Goal: Browse casually: Explore the website without a specific task or goal

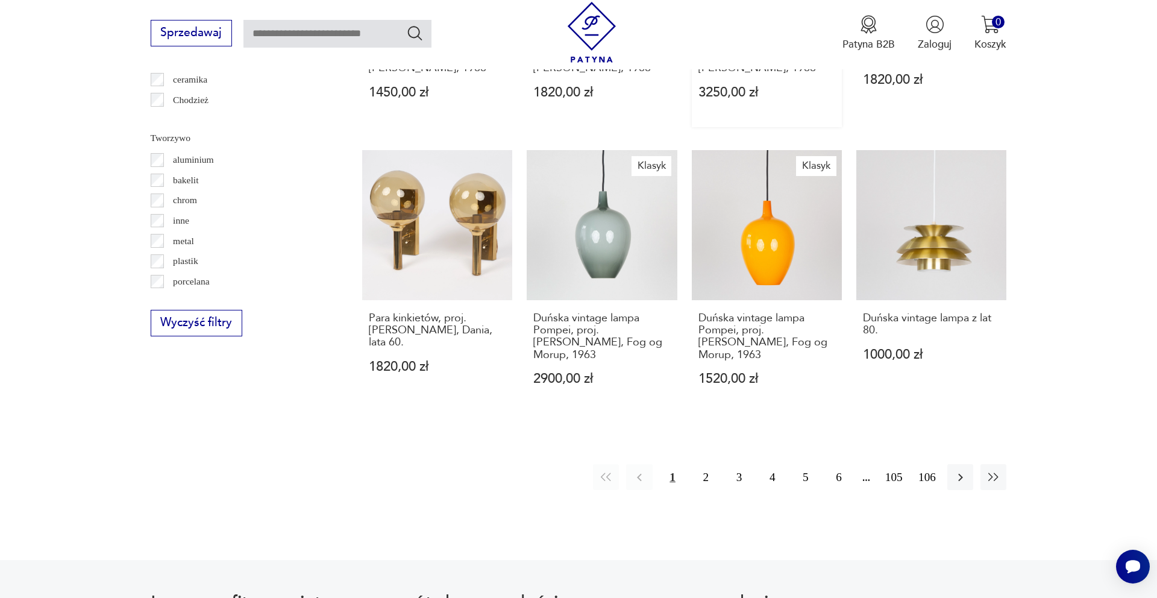
scroll to position [1291, 0]
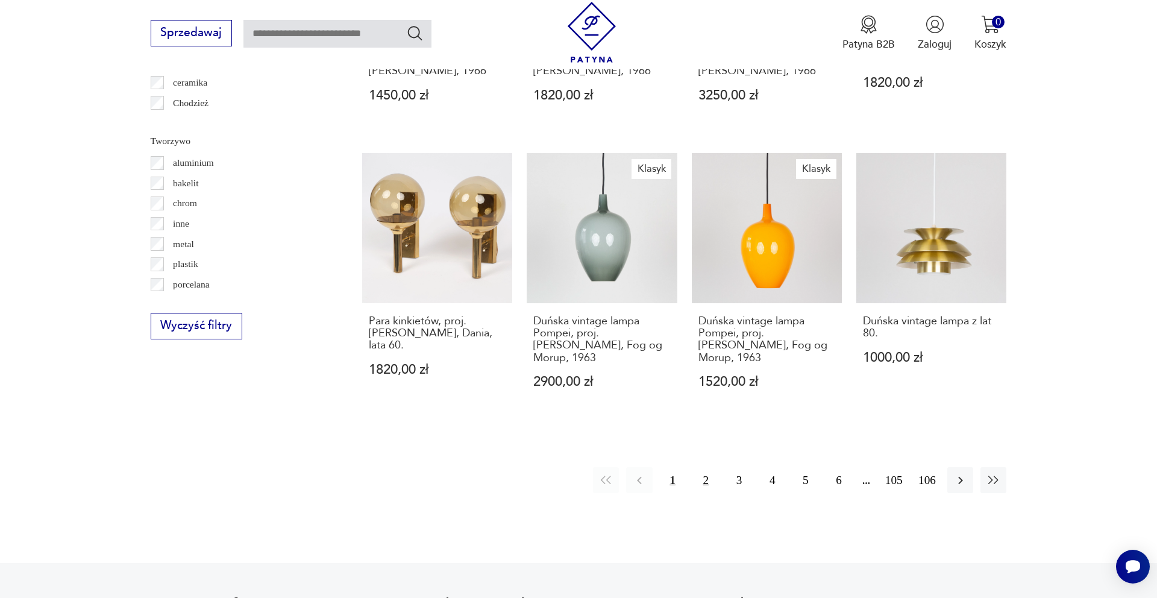
click at [697, 467] on button "2" at bounding box center [706, 480] width 26 height 26
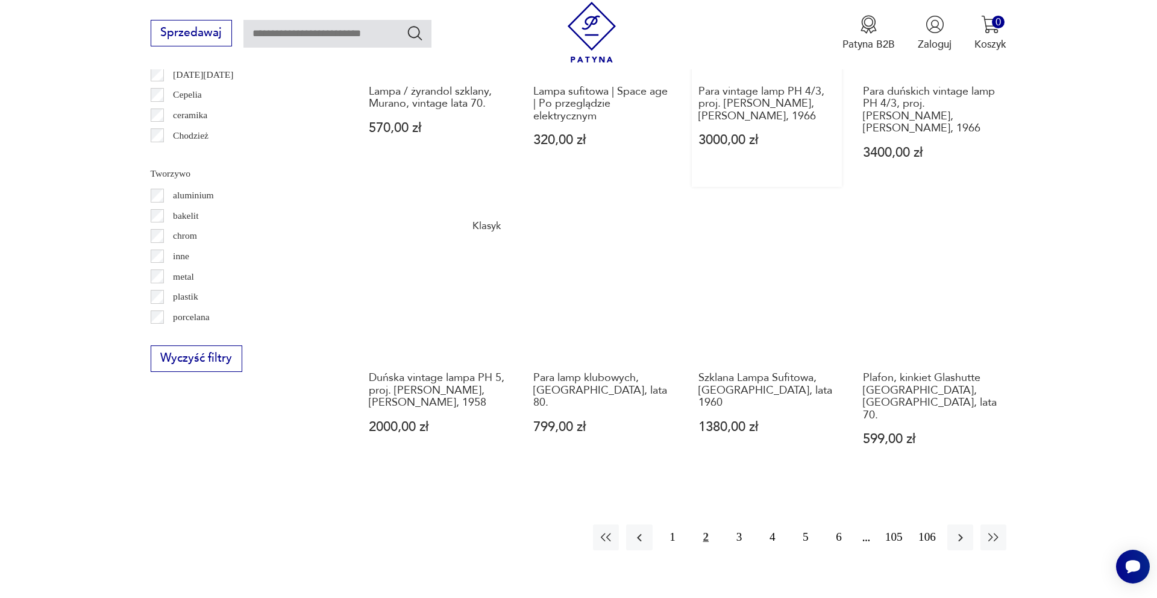
scroll to position [1314, 0]
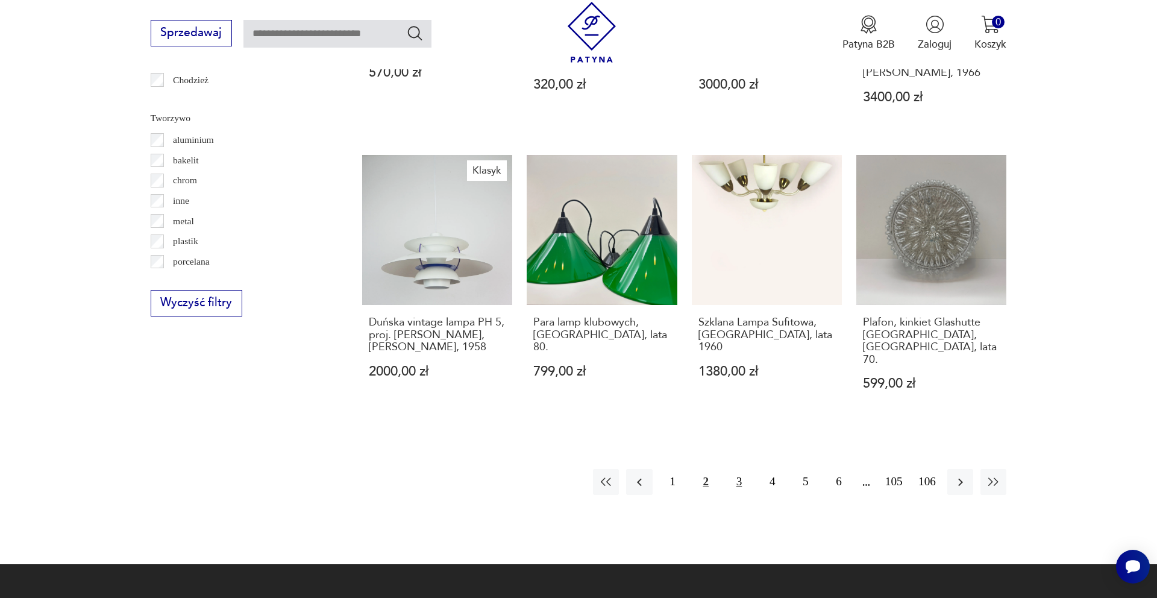
click at [742, 469] on button "3" at bounding box center [739, 482] width 26 height 26
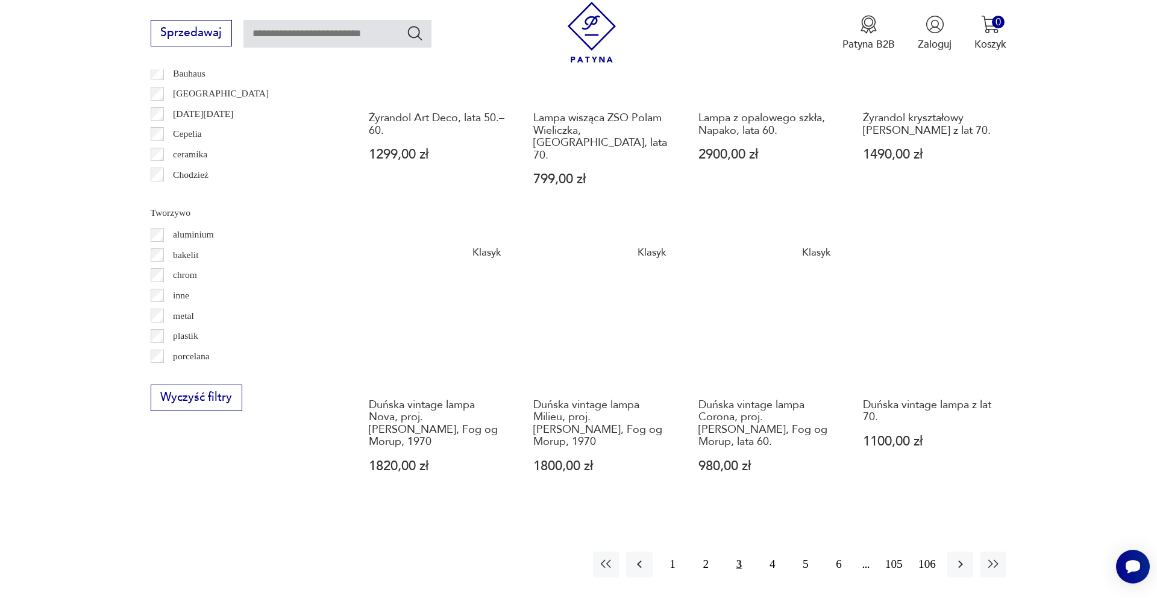
scroll to position [1307, 0]
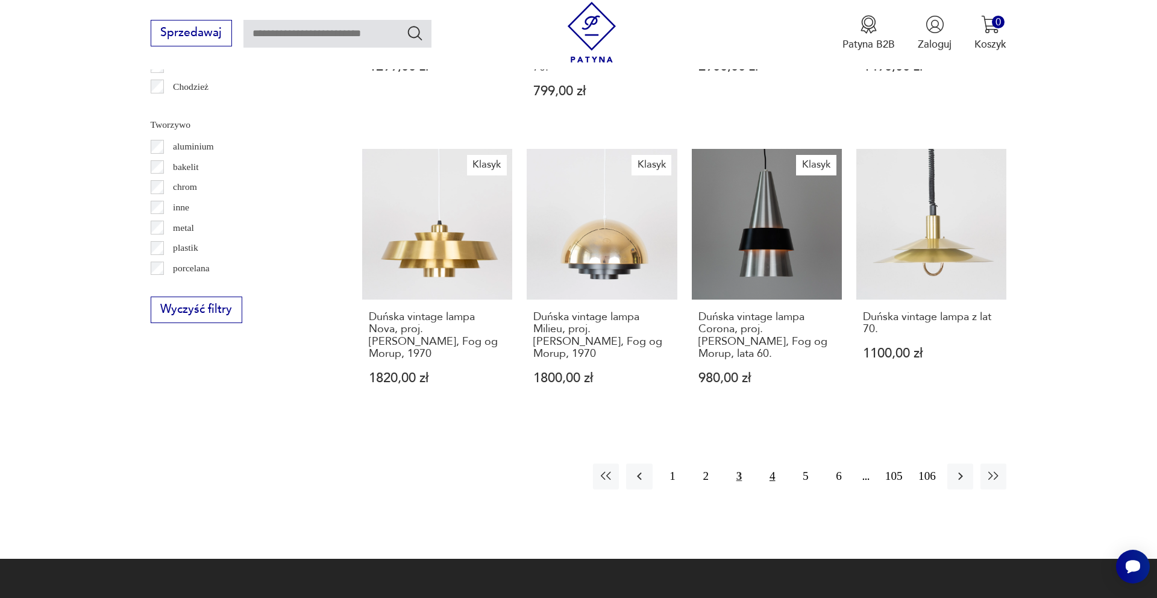
click at [768, 464] on button "4" at bounding box center [773, 477] width 26 height 26
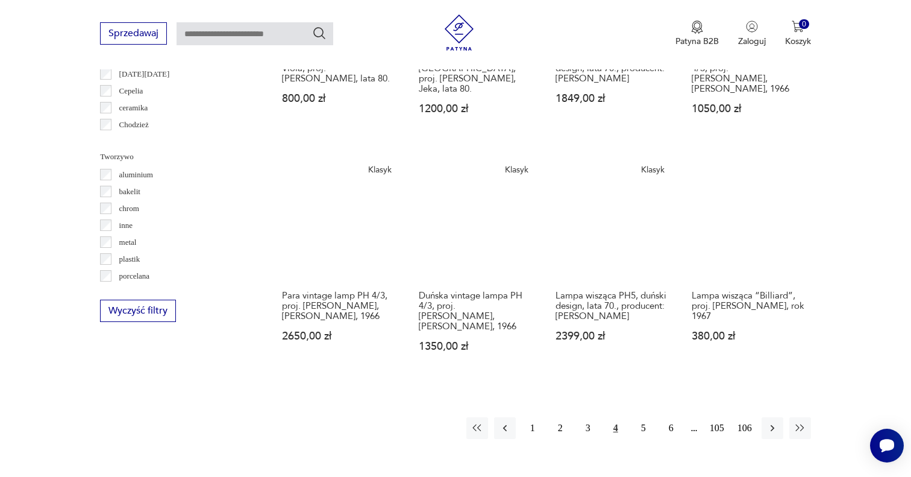
scroll to position [1060, 0]
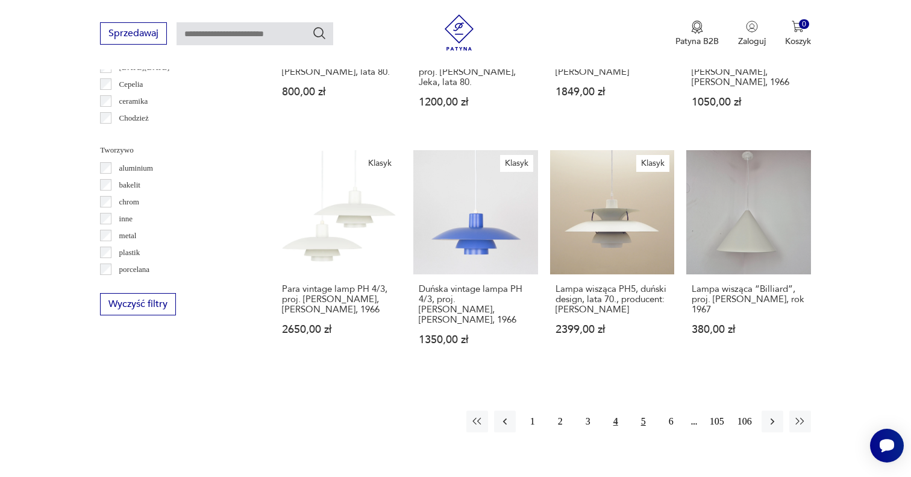
click at [641, 411] on button "5" at bounding box center [644, 422] width 22 height 22
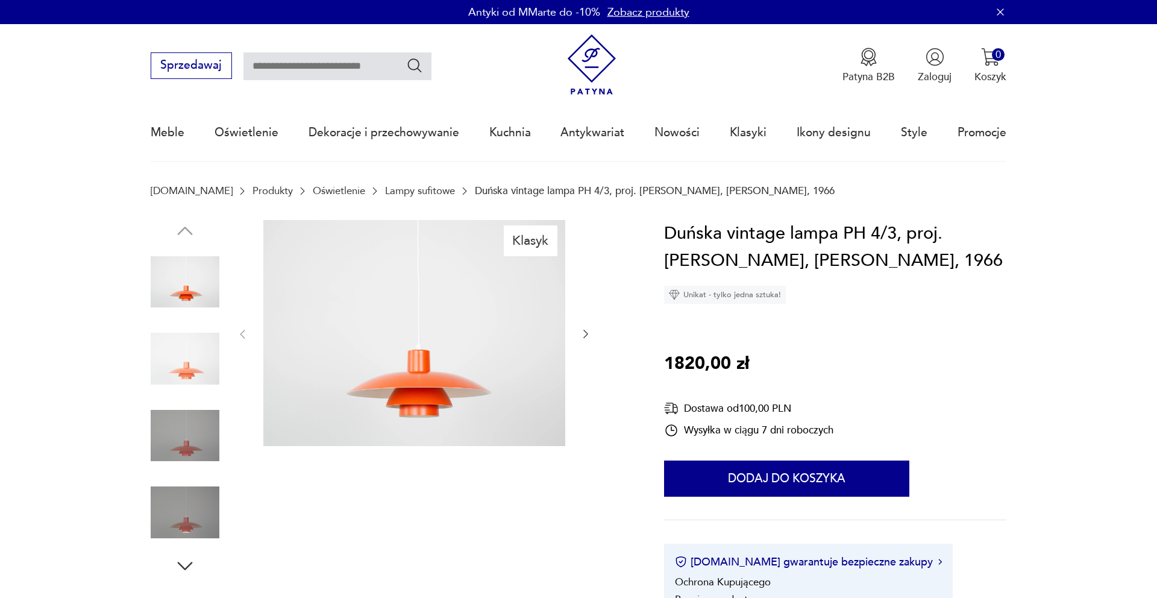
click at [178, 360] on img at bounding box center [185, 358] width 69 height 69
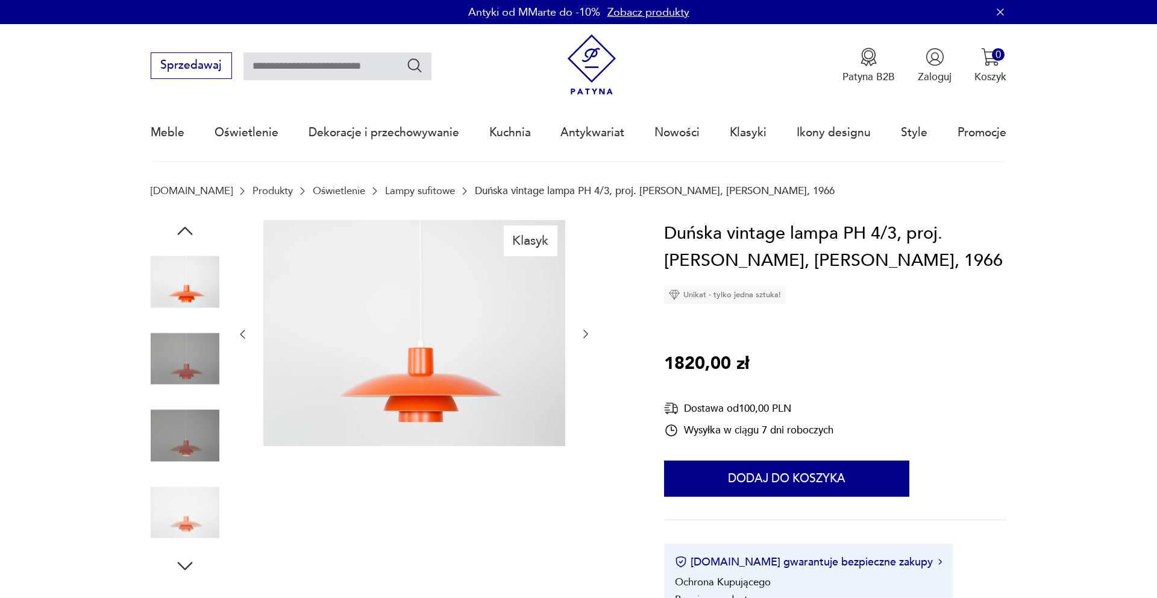
click at [190, 508] on img at bounding box center [185, 512] width 69 height 69
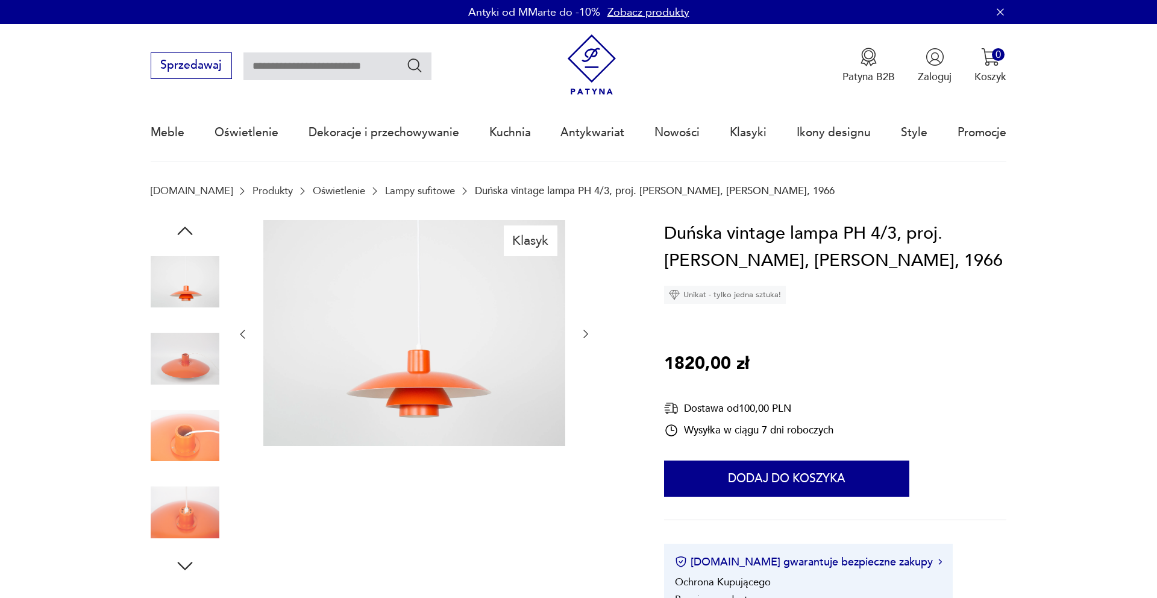
click at [190, 458] on img at bounding box center [185, 435] width 69 height 69
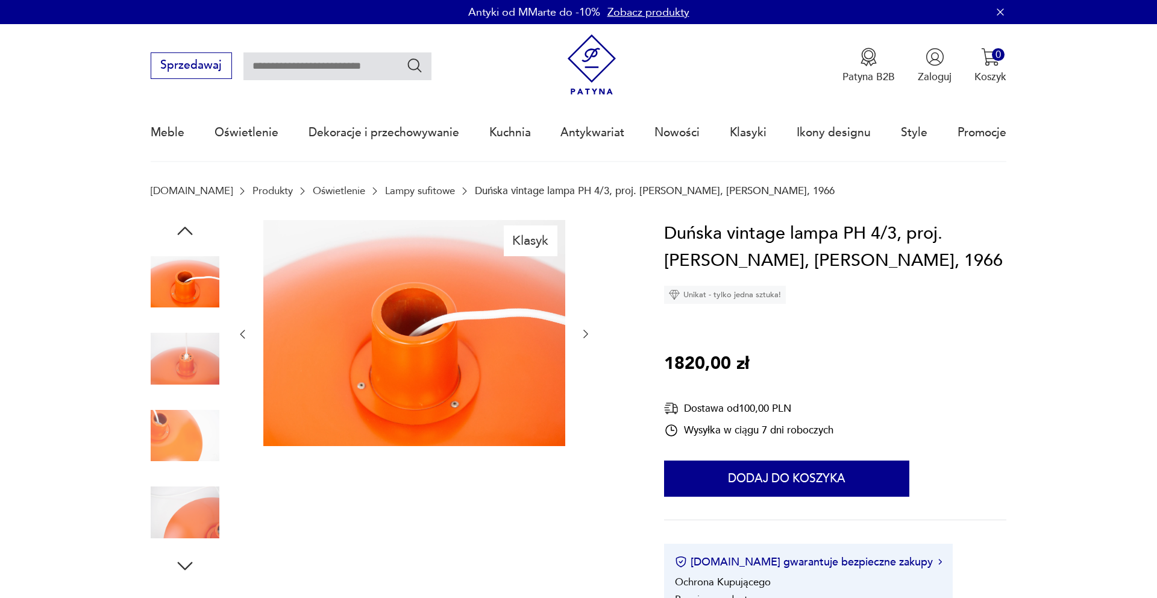
click at [190, 473] on div at bounding box center [185, 398] width 69 height 301
click at [196, 511] on img at bounding box center [185, 512] width 69 height 69
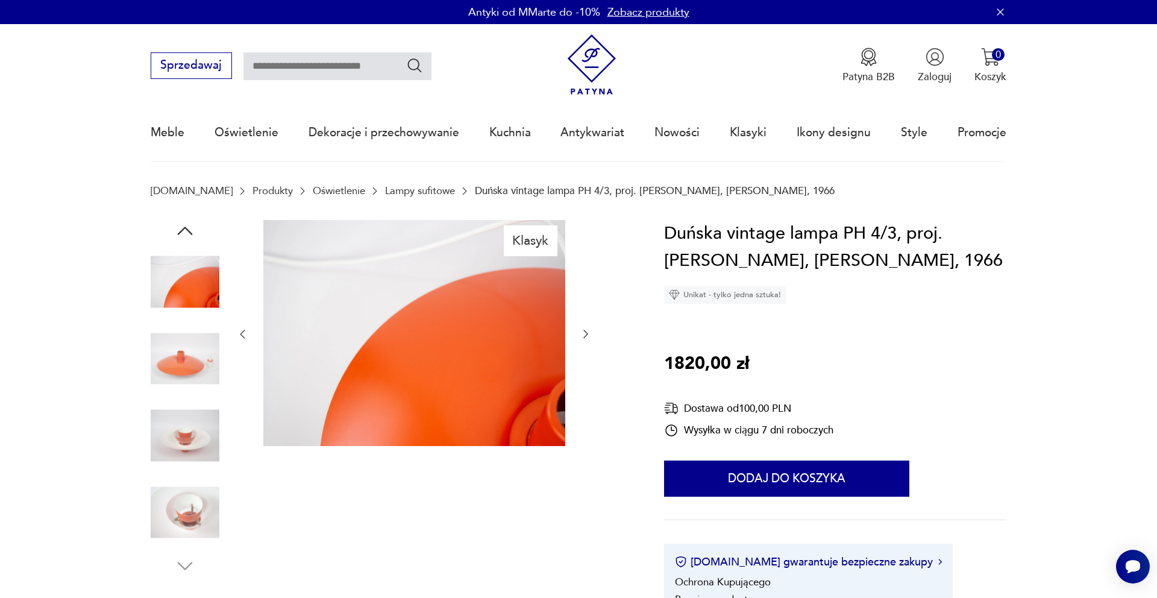
click at [194, 502] on img at bounding box center [185, 512] width 69 height 69
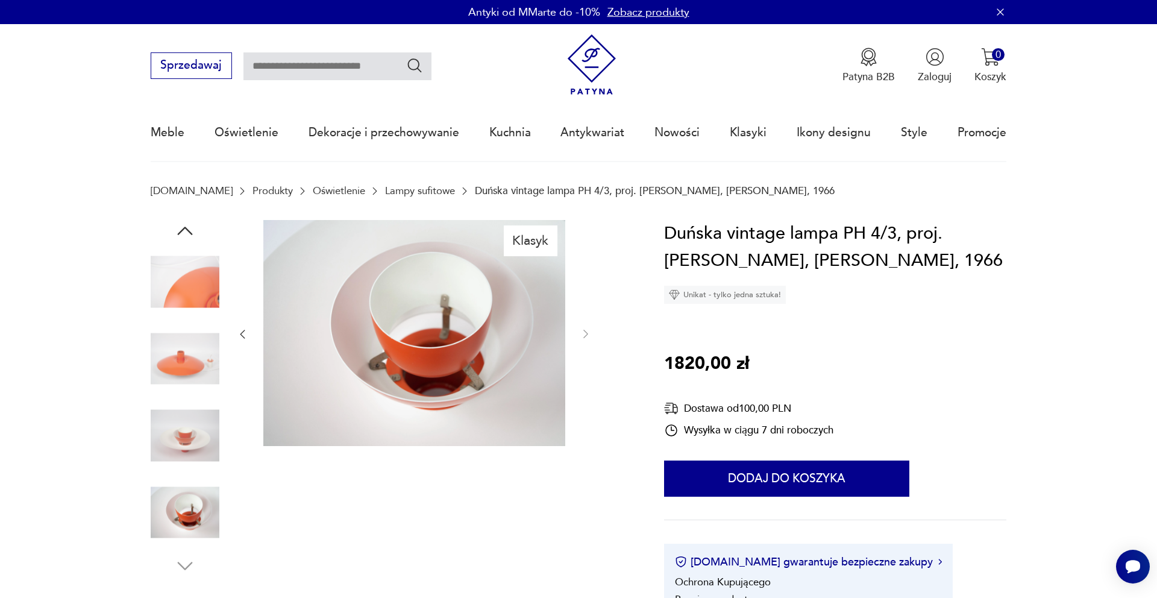
click at [189, 422] on img at bounding box center [185, 435] width 69 height 69
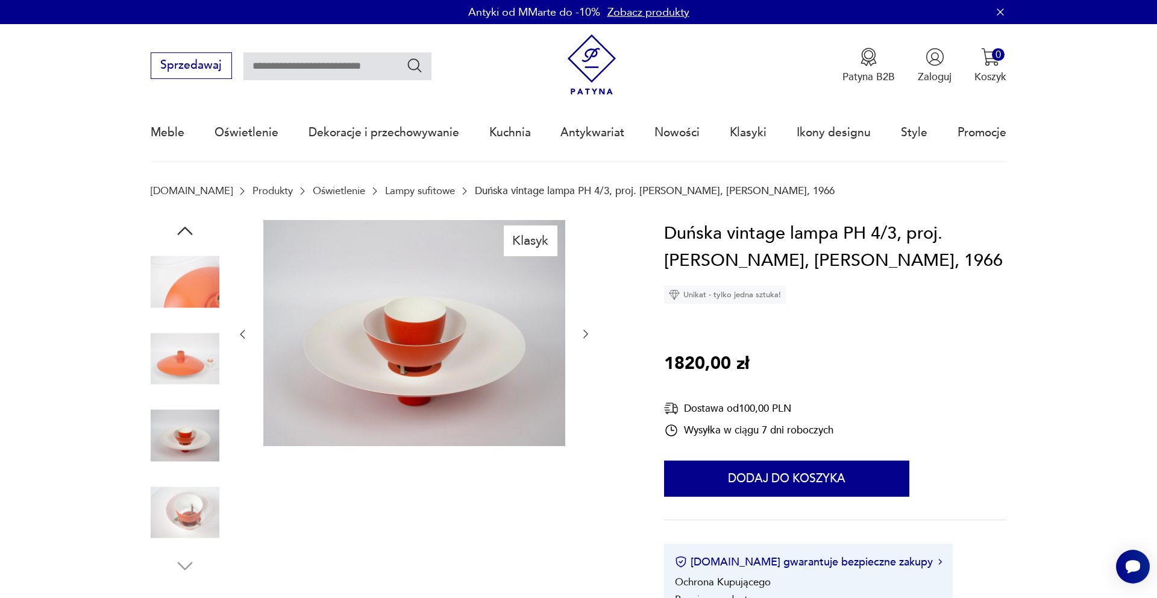
click at [189, 367] on img at bounding box center [185, 358] width 69 height 69
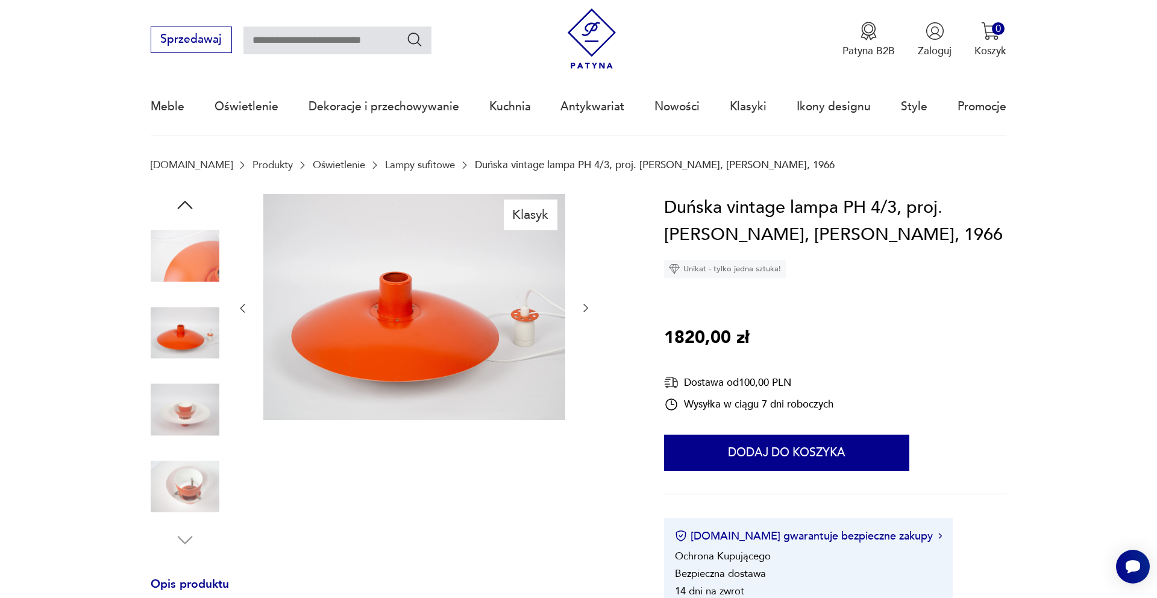
scroll to position [32, 0]
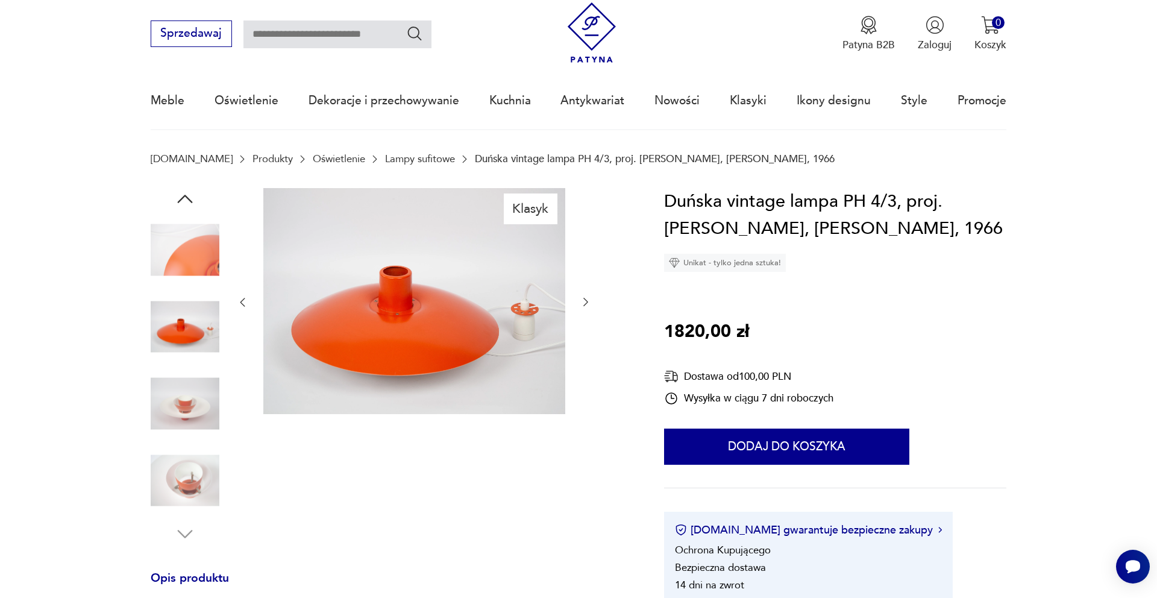
click at [191, 478] on img at bounding box center [185, 480] width 69 height 69
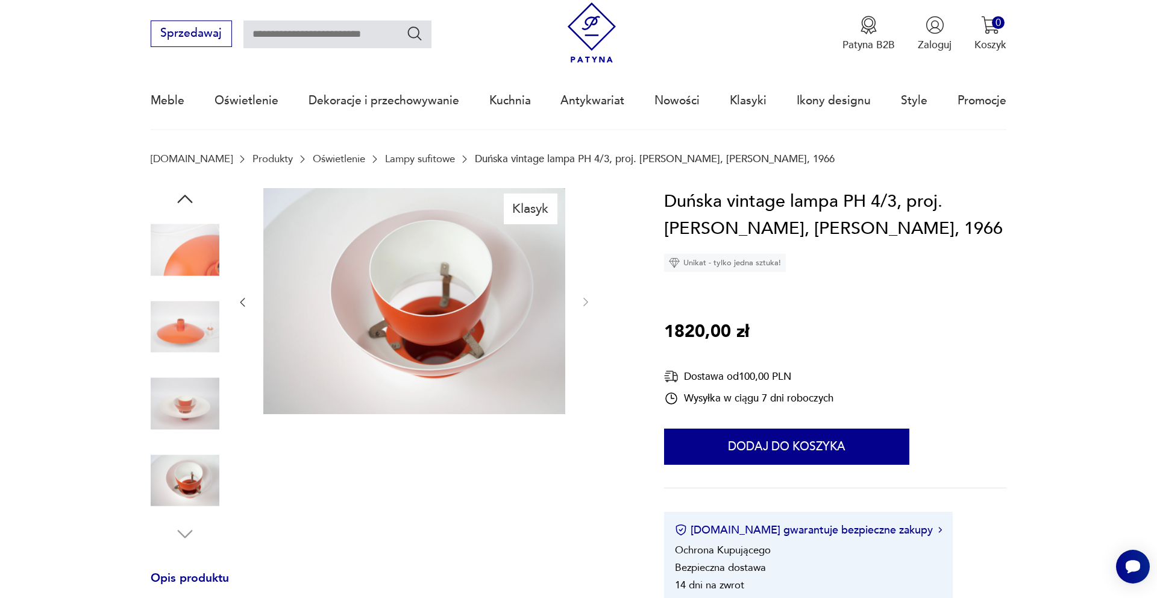
click at [182, 204] on icon "button" at bounding box center [185, 199] width 22 height 22
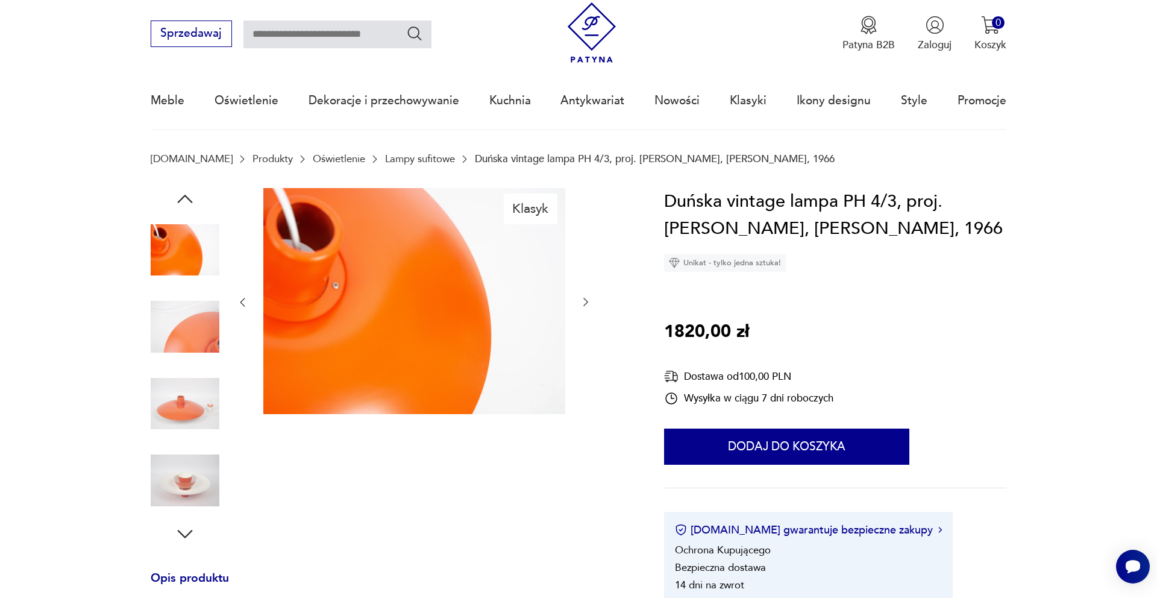
click at [182, 204] on icon "button" at bounding box center [185, 199] width 22 height 22
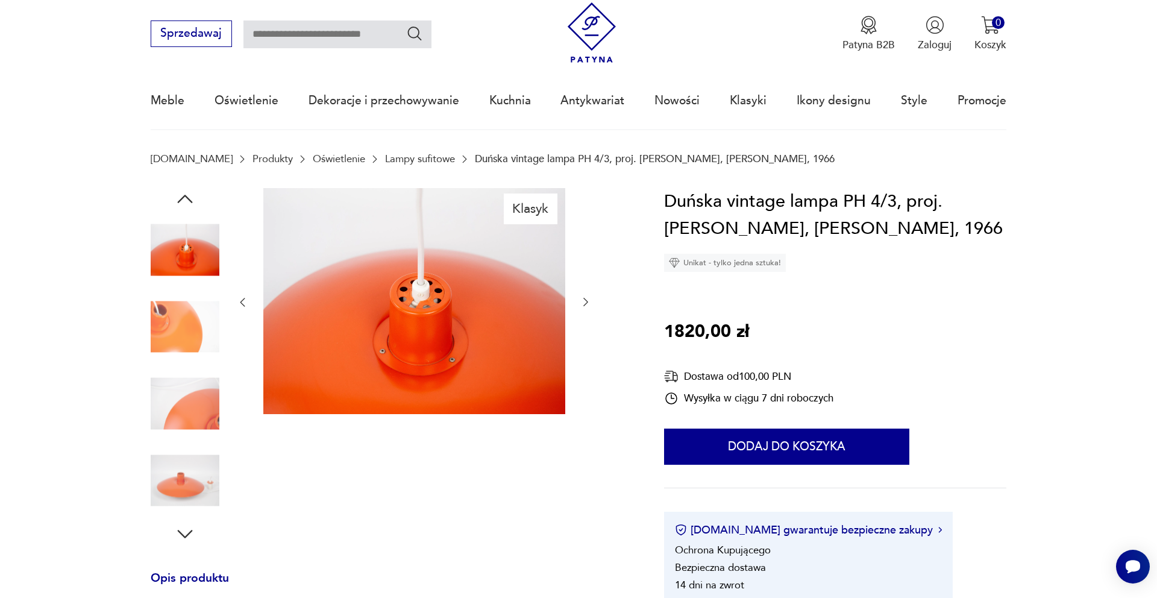
click at [184, 201] on icon "button" at bounding box center [185, 199] width 22 height 22
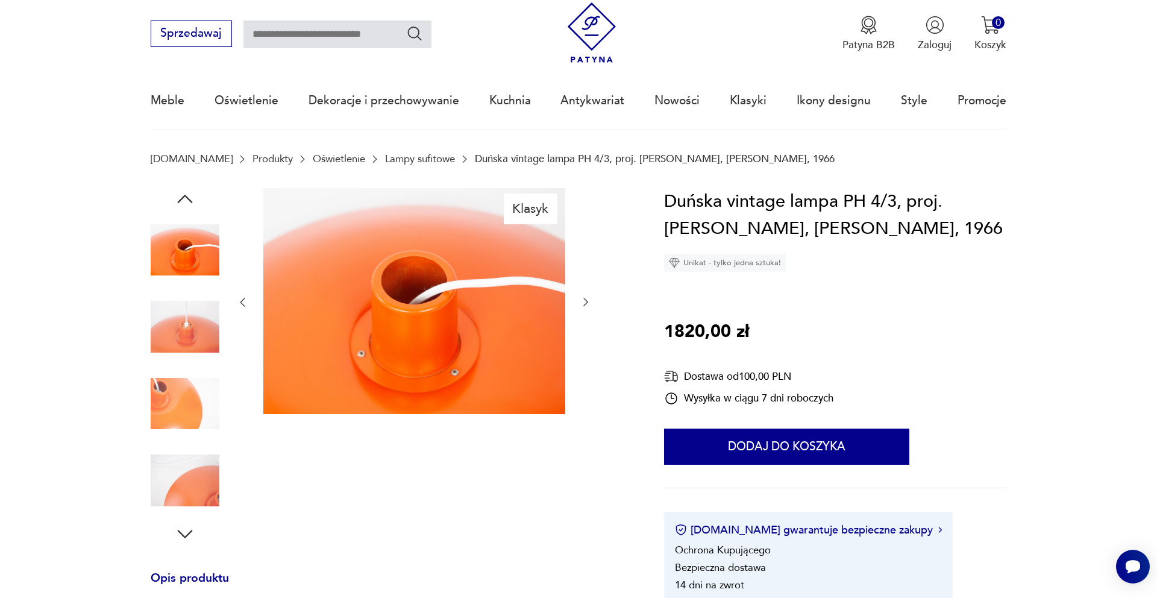
click at [184, 201] on icon "button" at bounding box center [185, 199] width 22 height 22
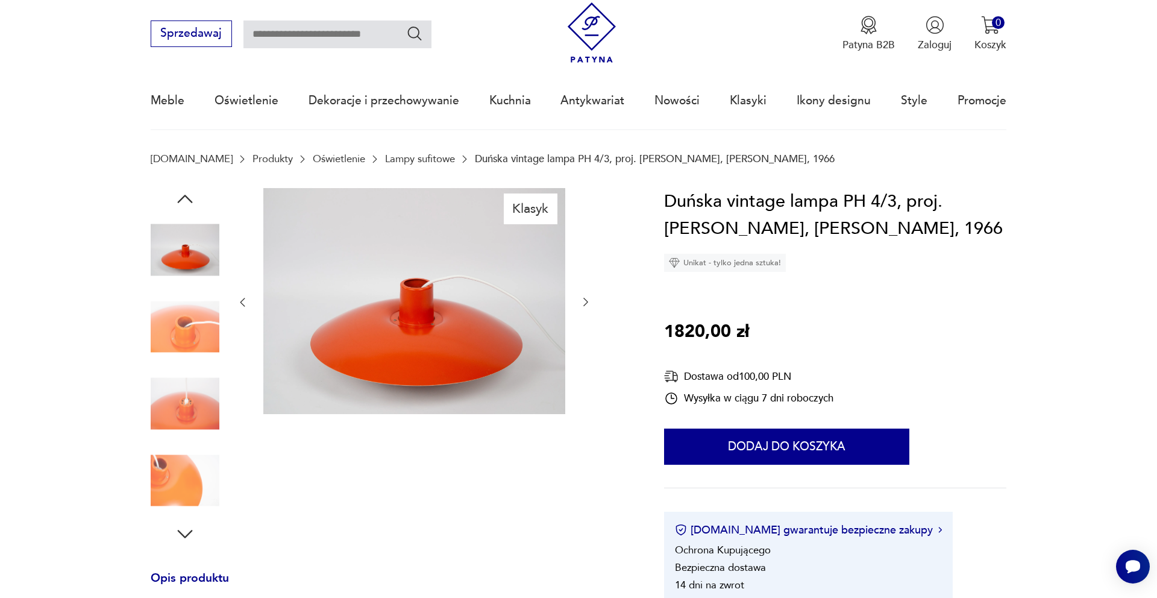
click at [184, 201] on icon "button" at bounding box center [185, 199] width 22 height 22
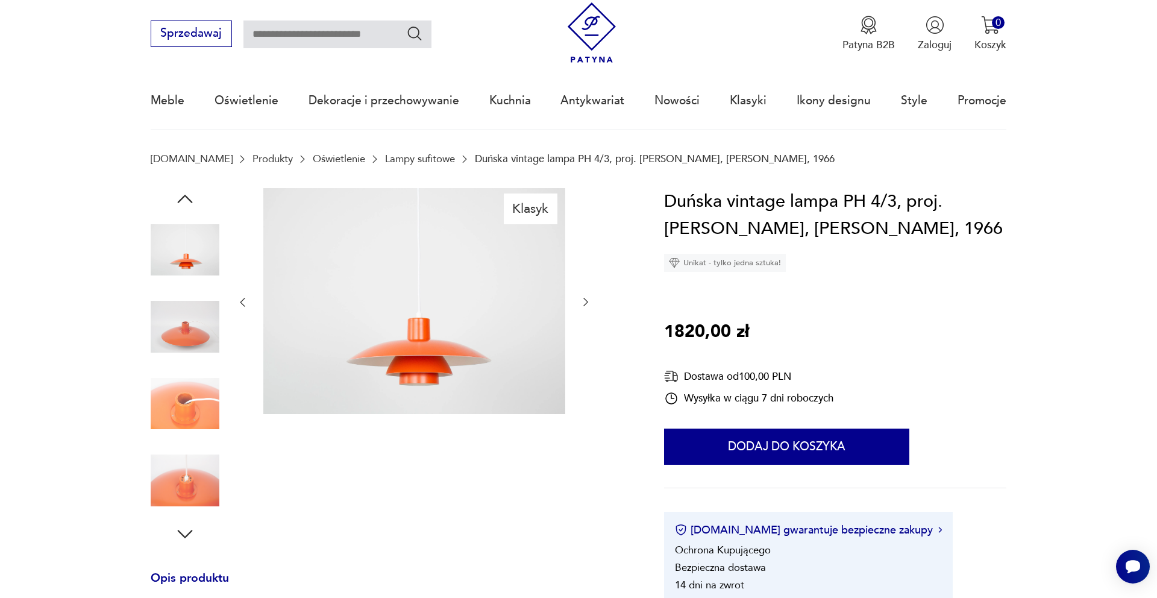
click at [184, 201] on icon "button" at bounding box center [185, 199] width 22 height 22
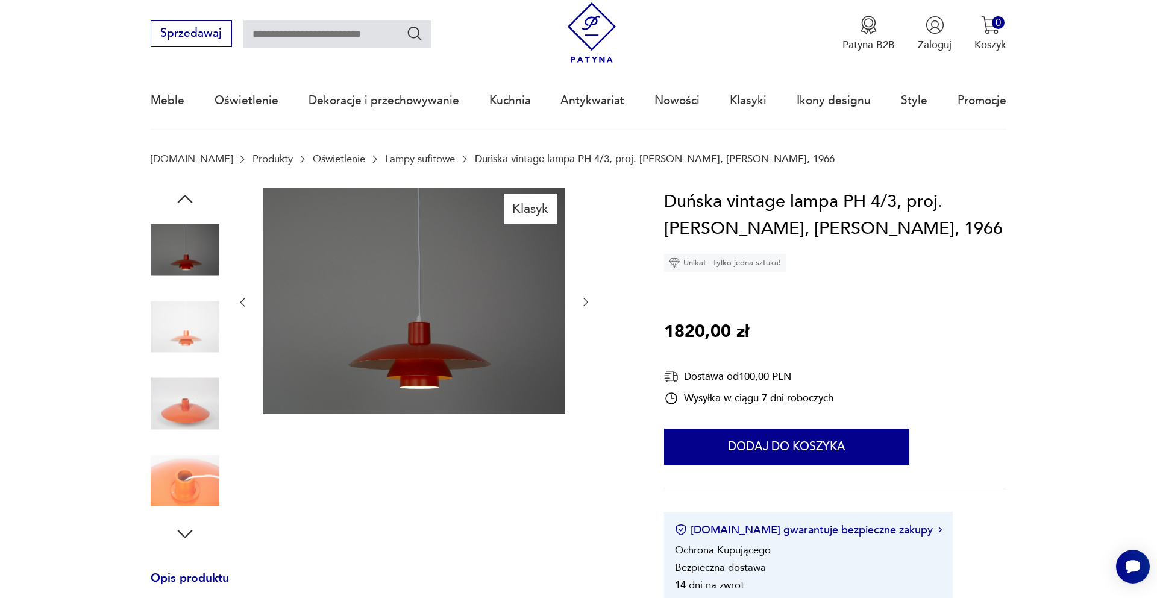
click at [186, 323] on img at bounding box center [185, 326] width 69 height 69
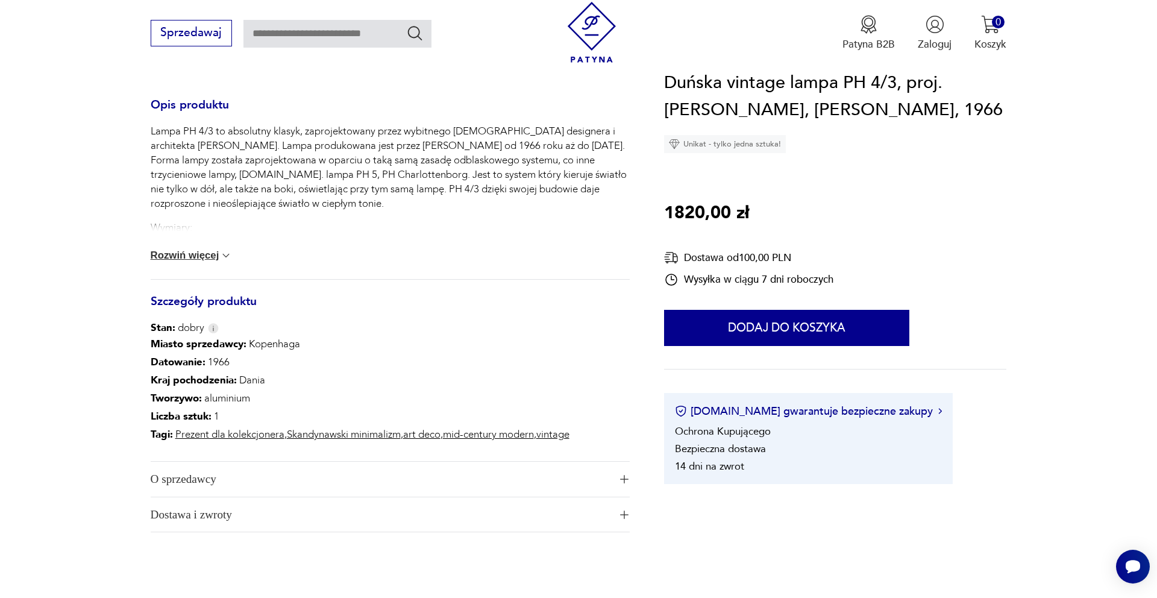
scroll to position [539, 0]
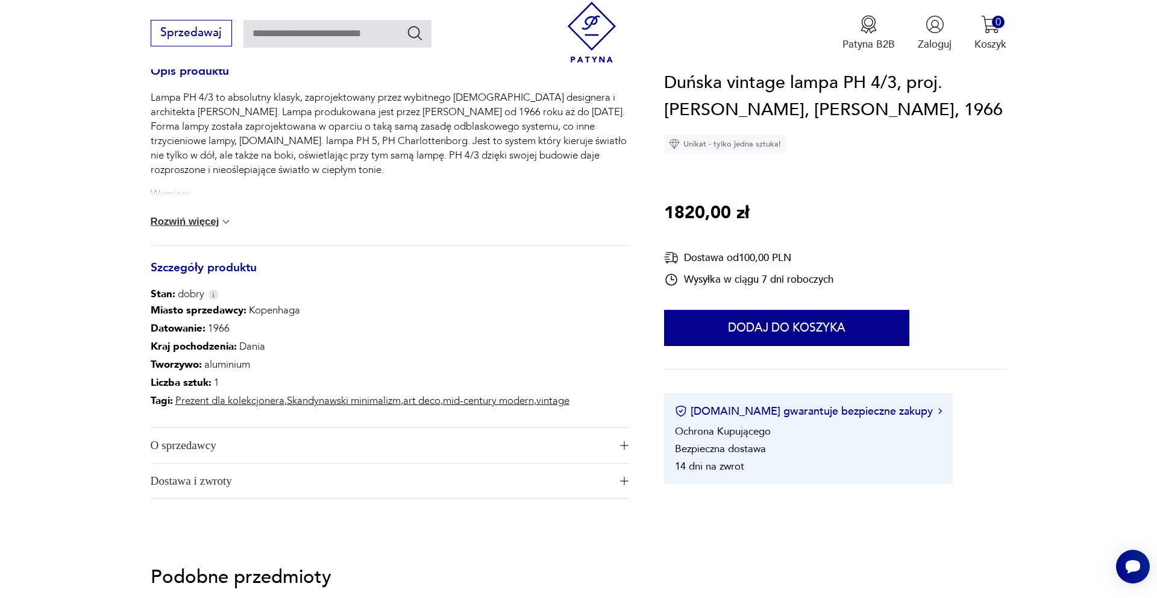
click at [496, 442] on span "O sprzedawcy" at bounding box center [380, 445] width 459 height 35
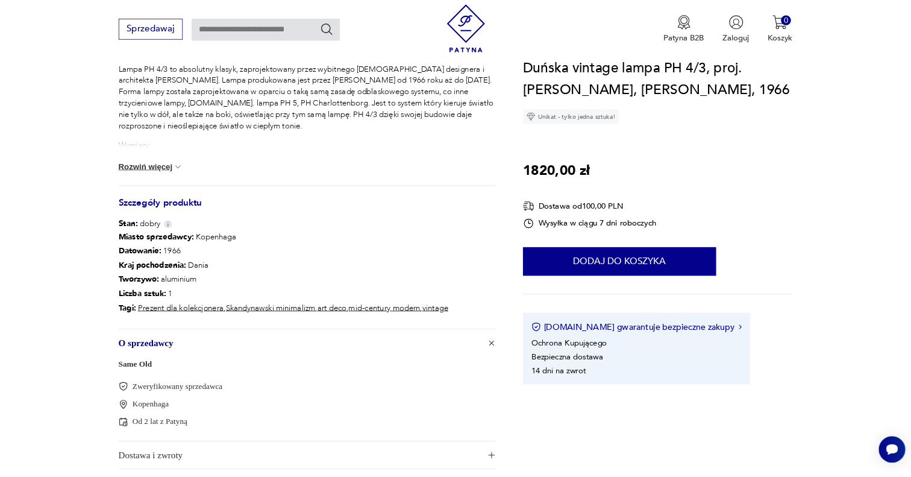
scroll to position [0, 0]
